Goal: Information Seeking & Learning: Learn about a topic

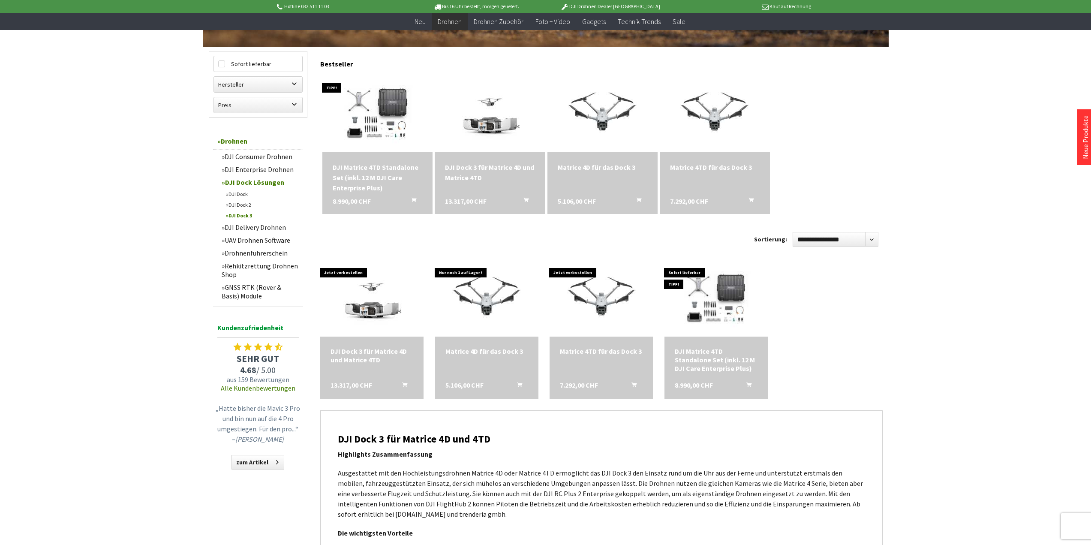
scroll to position [214, 0]
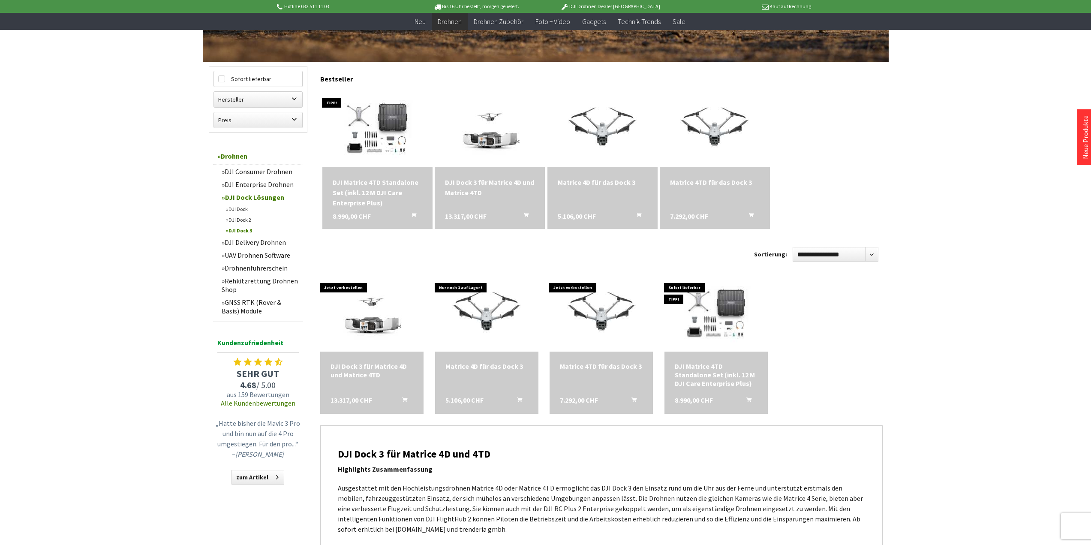
click at [247, 184] on link "DJI Enterprise Drohnen" at bounding box center [260, 184] width 86 height 13
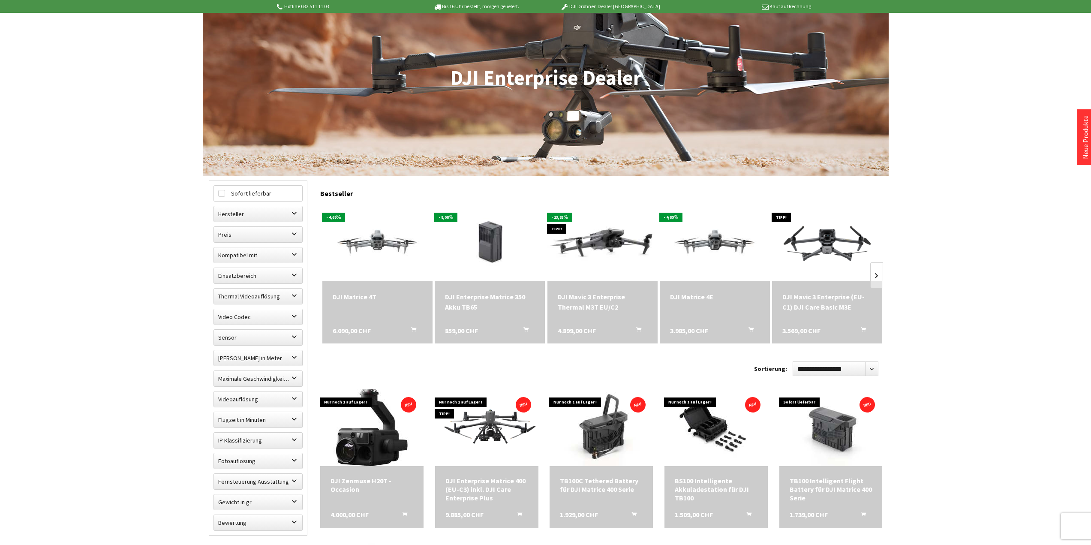
scroll to position [172, 0]
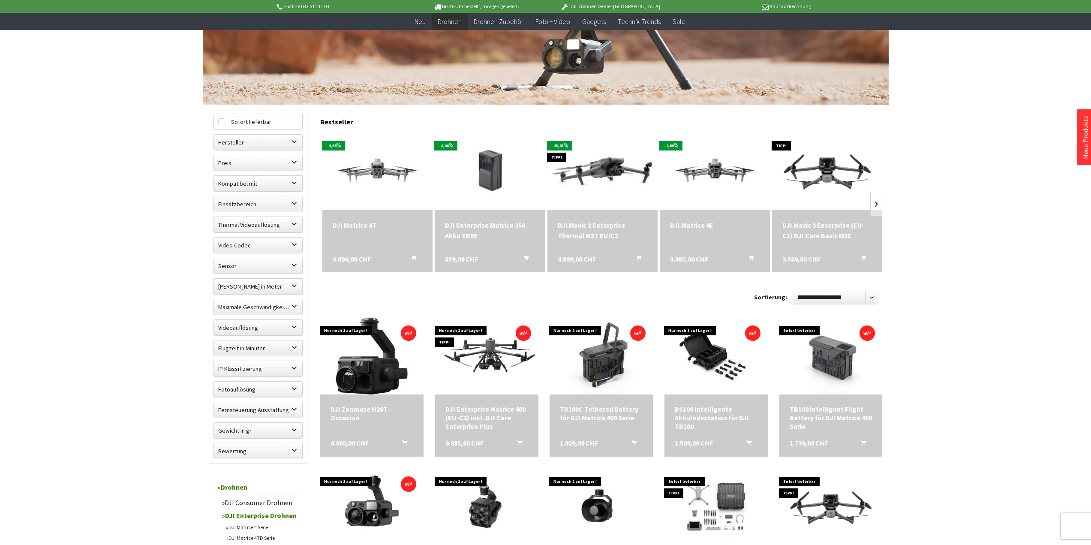
click at [363, 222] on div "DJI Matrice 4T" at bounding box center [378, 225] width 90 height 10
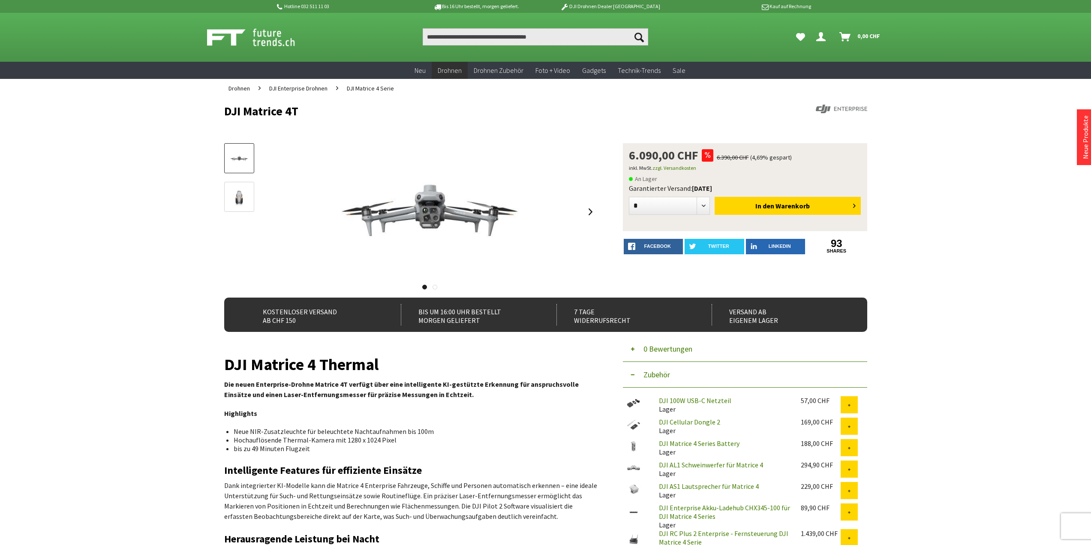
click at [253, 195] on link at bounding box center [239, 197] width 30 height 30
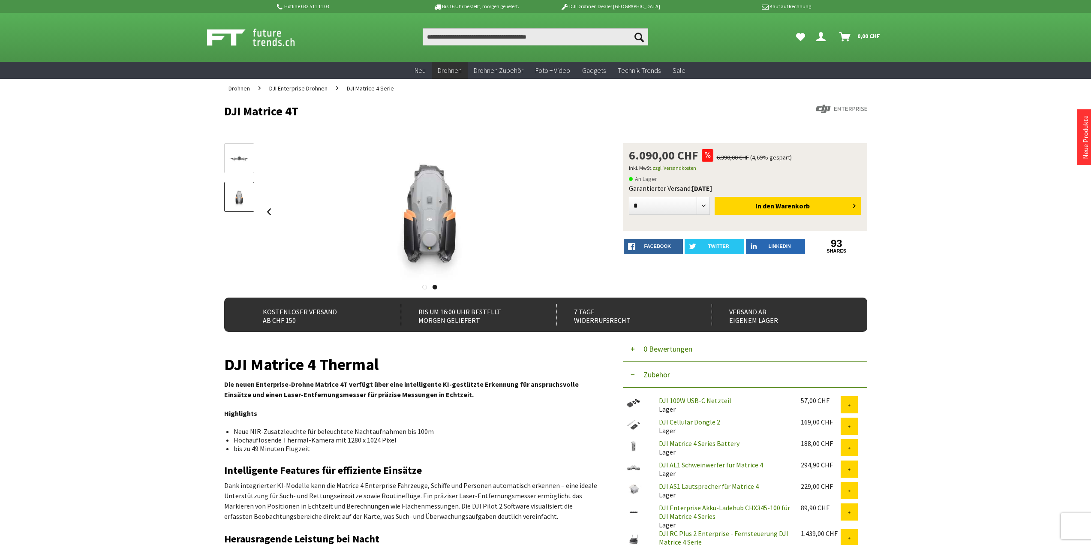
click at [228, 149] on link at bounding box center [239, 158] width 30 height 30
